Goal: Task Accomplishment & Management: Use online tool/utility

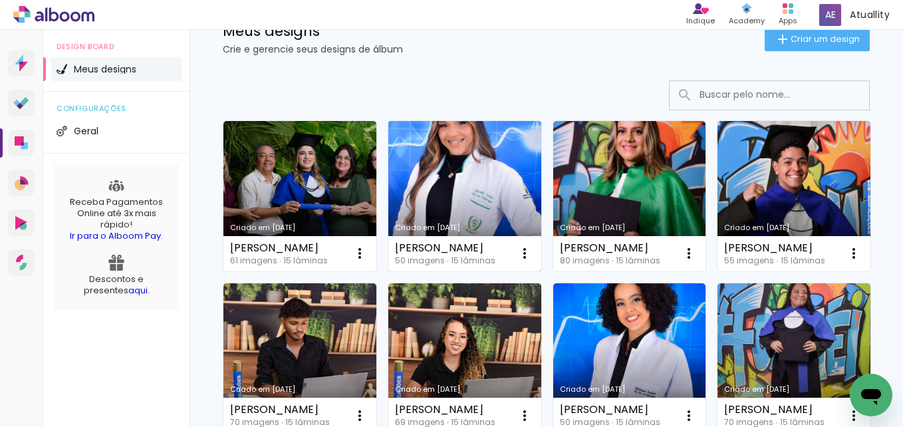
scroll to position [55, 0]
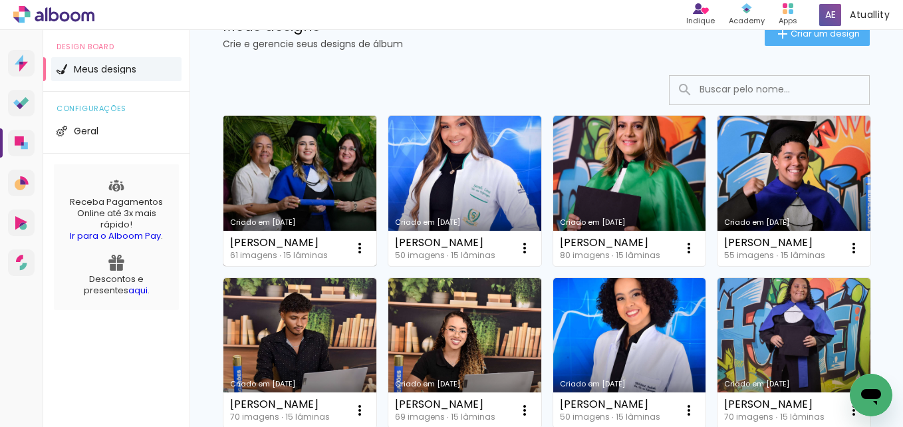
click at [311, 190] on link "Criado em [DATE]" at bounding box center [299, 191] width 153 height 150
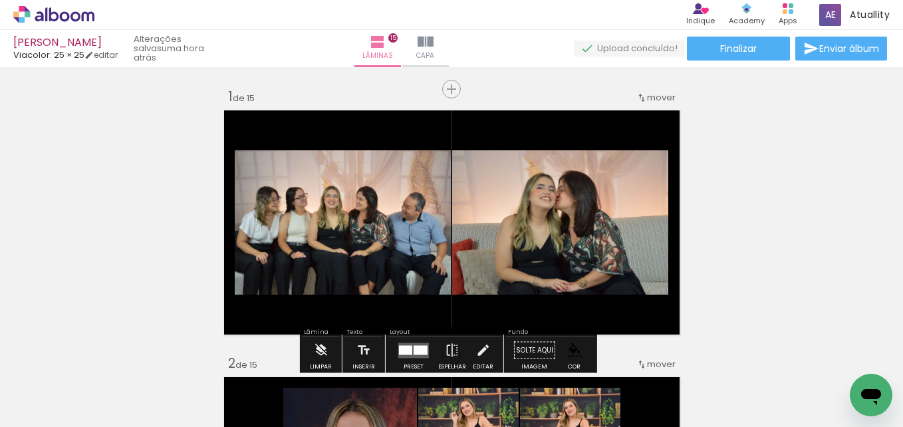
scroll to position [0, 298]
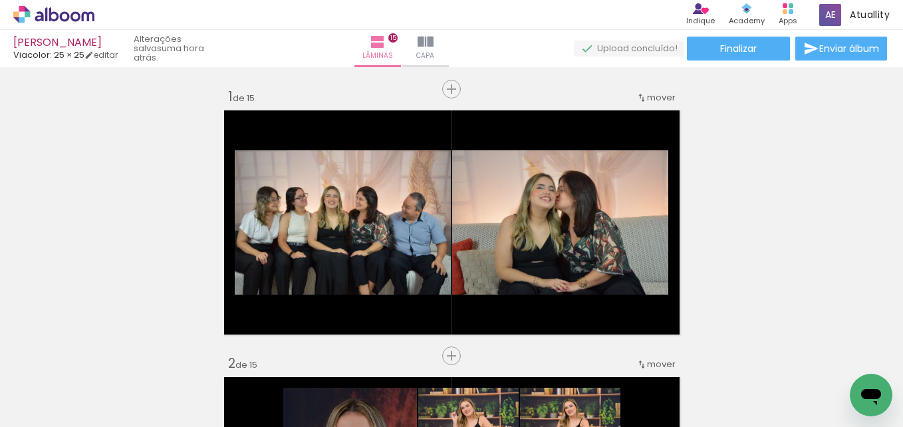
click at [422, 383] on div at bounding box center [431, 383] width 66 height 44
click at [519, 388] on div at bounding box center [506, 383] width 66 height 44
click at [443, 386] on div at bounding box center [431, 383] width 66 height 44
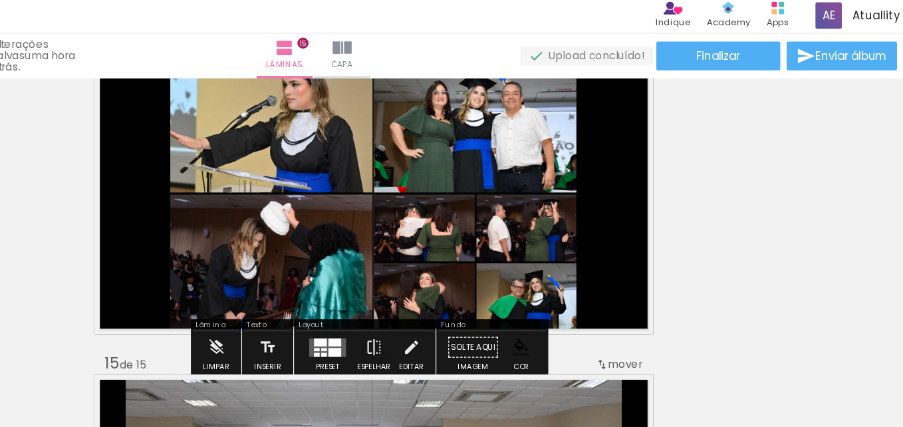
scroll to position [3486, 0]
